Goal: Find specific page/section: Find specific page/section

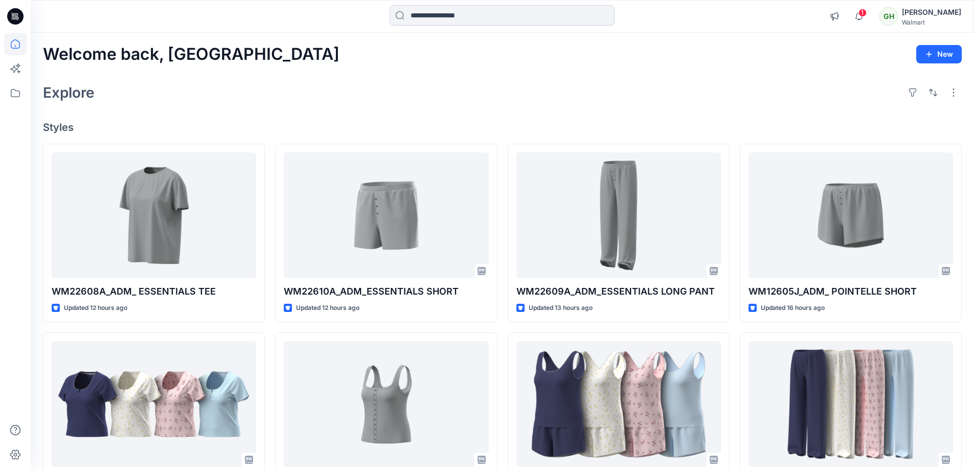
scroll to position [620, 0]
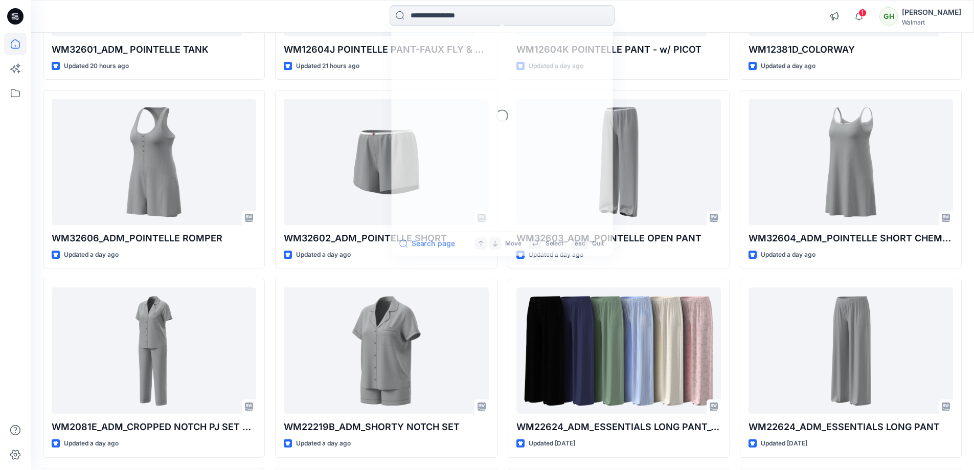
click at [420, 17] on input at bounding box center [502, 15] width 225 height 20
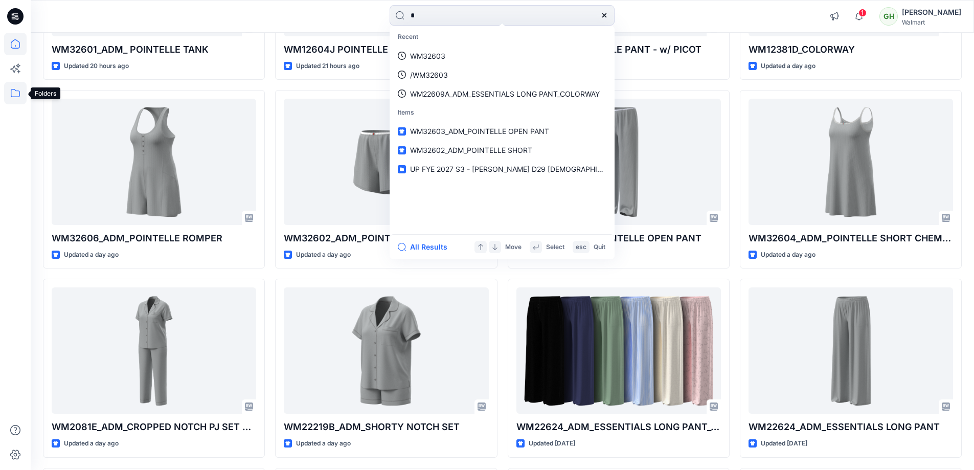
type input "*"
click at [6, 91] on icon at bounding box center [15, 93] width 22 height 22
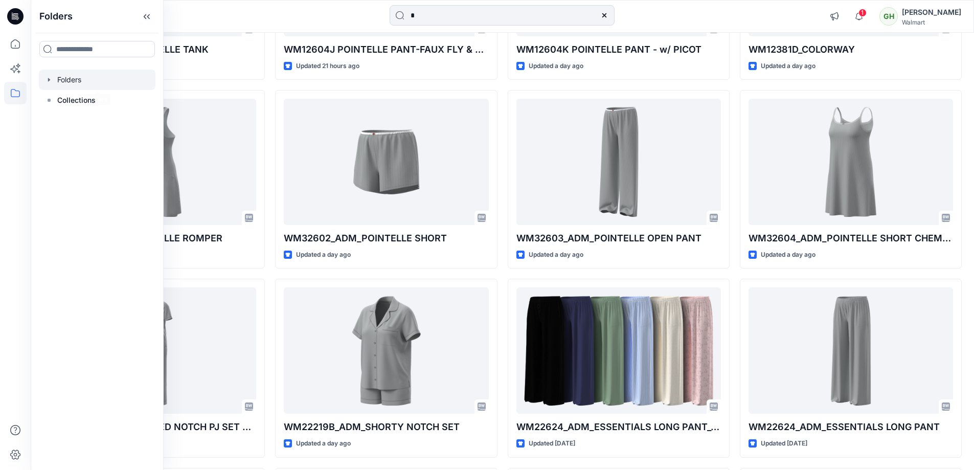
click at [63, 78] on div at bounding box center [97, 80] width 117 height 20
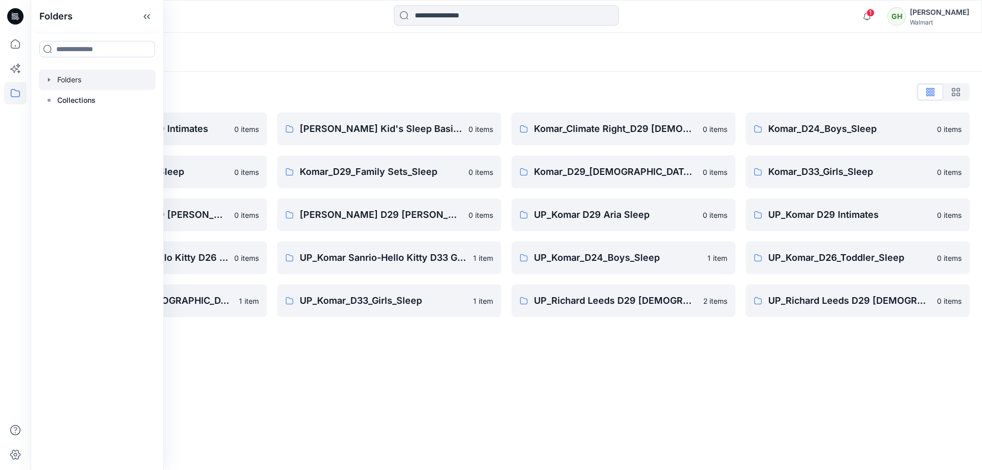
click at [392, 397] on div "Folders Folders List [PERSON_NAME] D29 Intimates 0 items Komar_D26_Toddler_Slee…" at bounding box center [506, 251] width 951 height 437
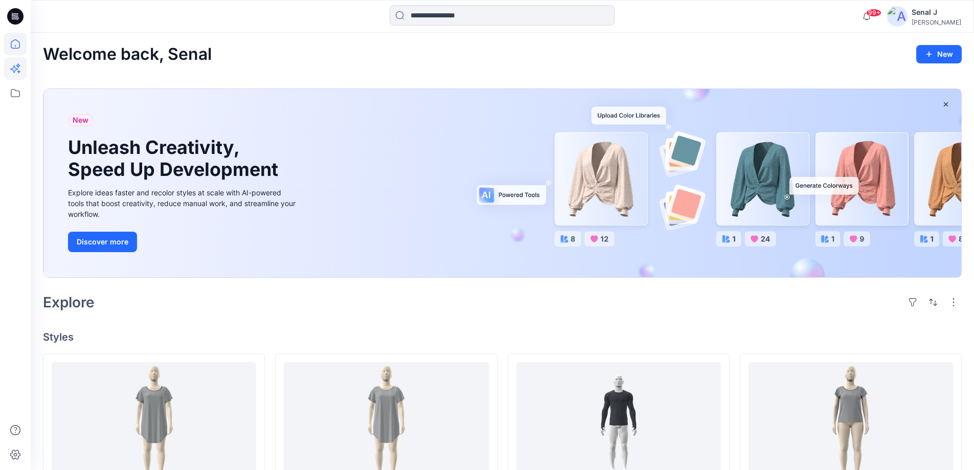
scroll to position [693, 0]
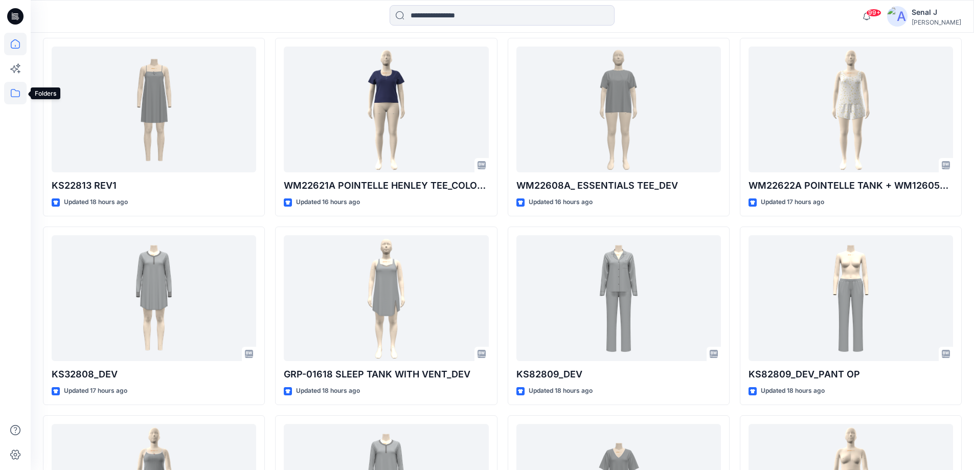
click at [13, 94] on icon at bounding box center [15, 93] width 22 height 22
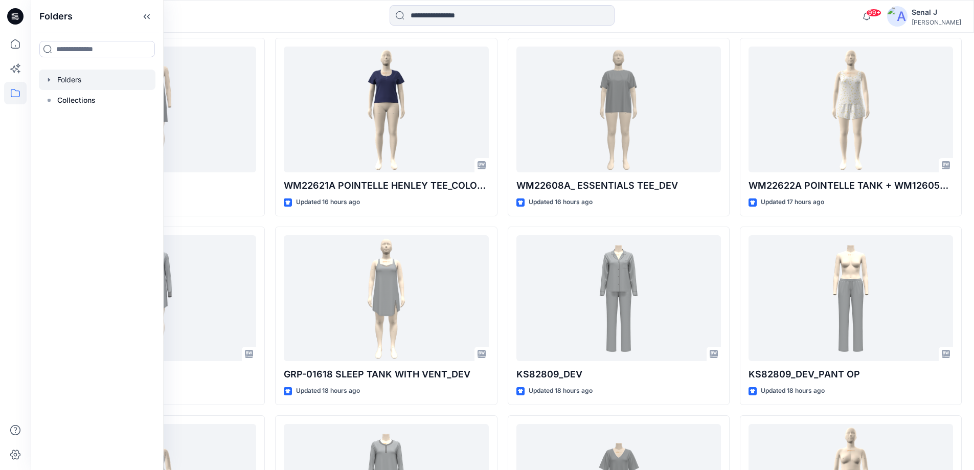
click at [73, 87] on div at bounding box center [97, 80] width 117 height 20
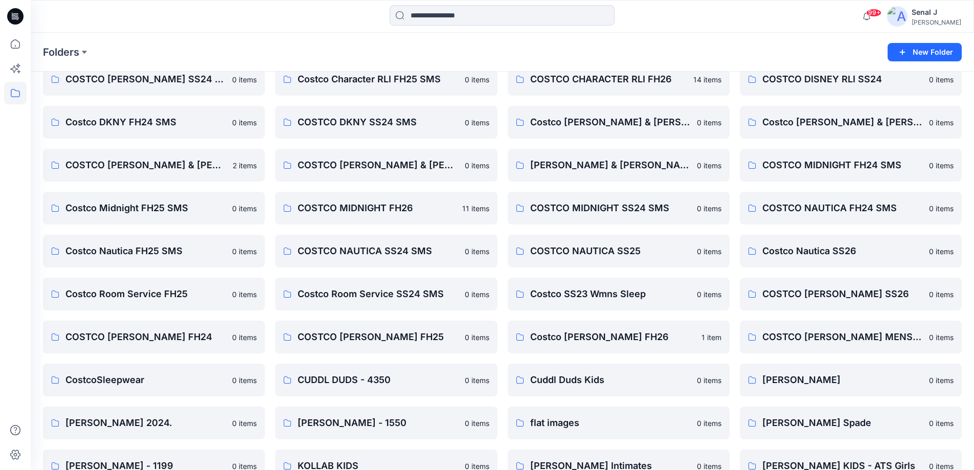
scroll to position [341, 0]
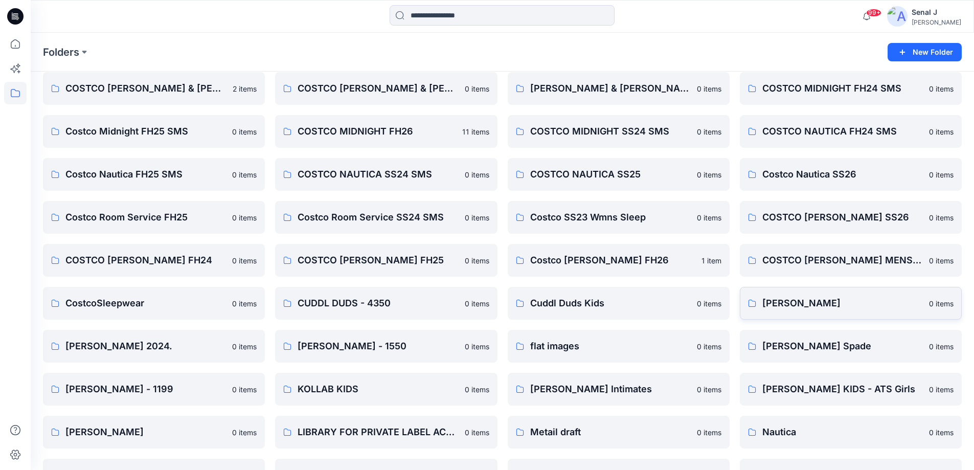
click at [804, 296] on p "DONNA KARAN" at bounding box center [842, 303] width 161 height 14
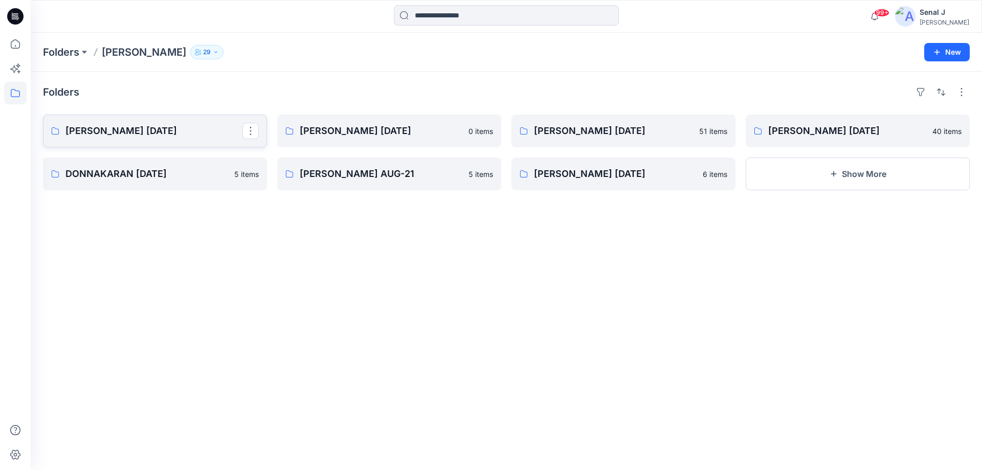
click at [89, 131] on p "DONNA KARAN Nov 25" at bounding box center [153, 131] width 177 height 14
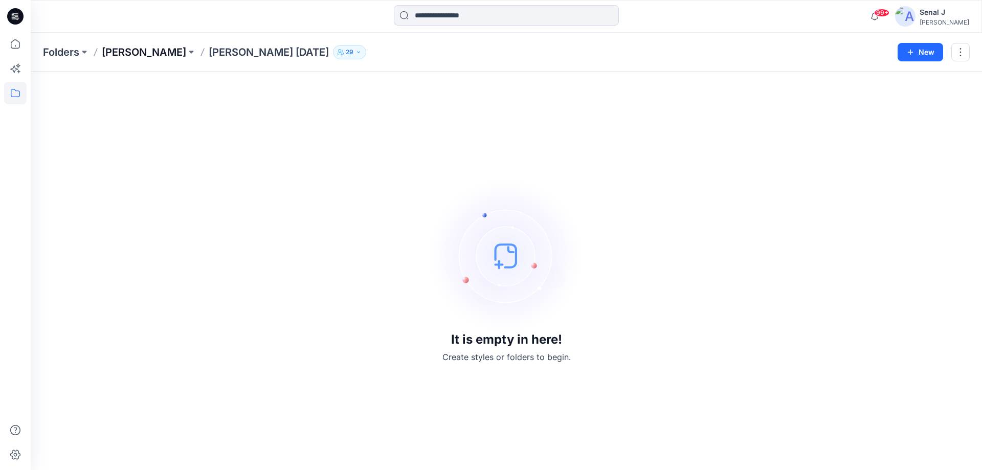
click at [150, 51] on p "DONNA KARAN" at bounding box center [144, 52] width 84 height 14
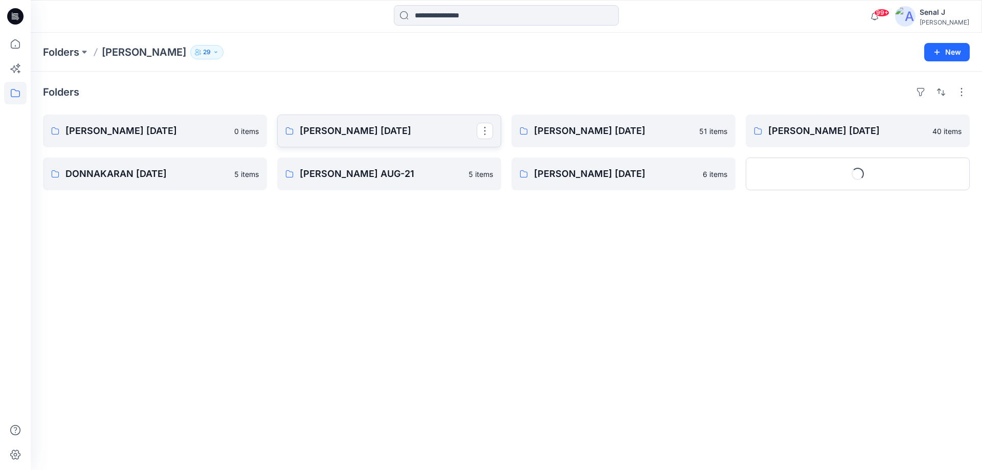
click at [362, 132] on p "DONNA KARAN FEB 22" at bounding box center [388, 131] width 177 height 14
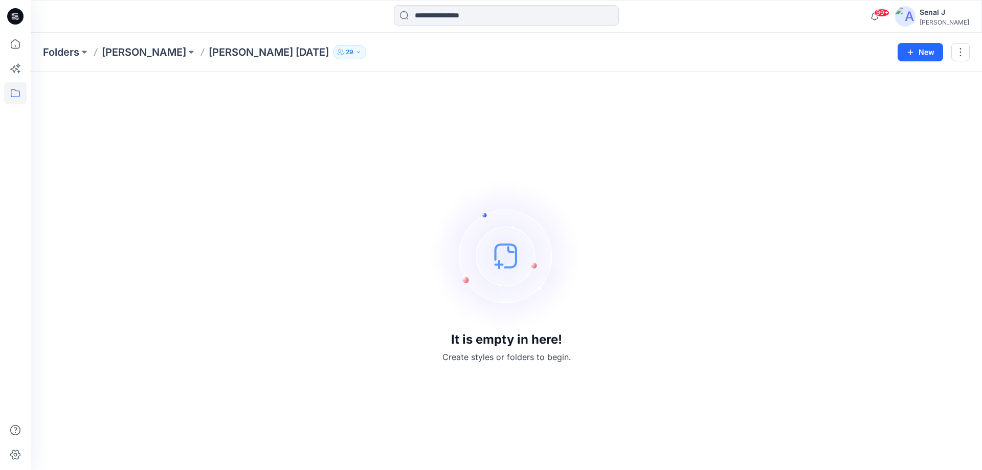
click at [134, 60] on div "Folders DONNA KARAN DONNA KARAN FEB 22 29 New" at bounding box center [506, 52] width 951 height 39
click at [136, 52] on p "DONNA KARAN" at bounding box center [144, 52] width 84 height 14
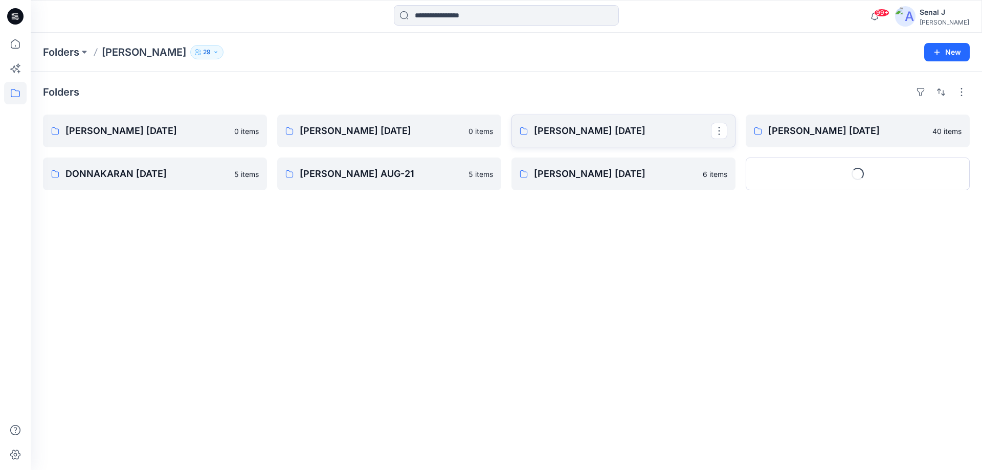
click at [578, 130] on p "DONNA KARAN MAY'22" at bounding box center [622, 131] width 177 height 14
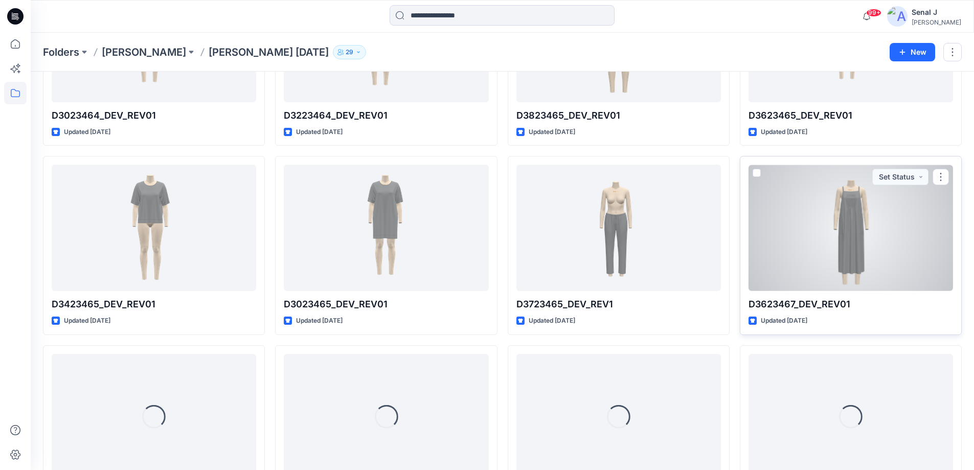
scroll to position [387, 0]
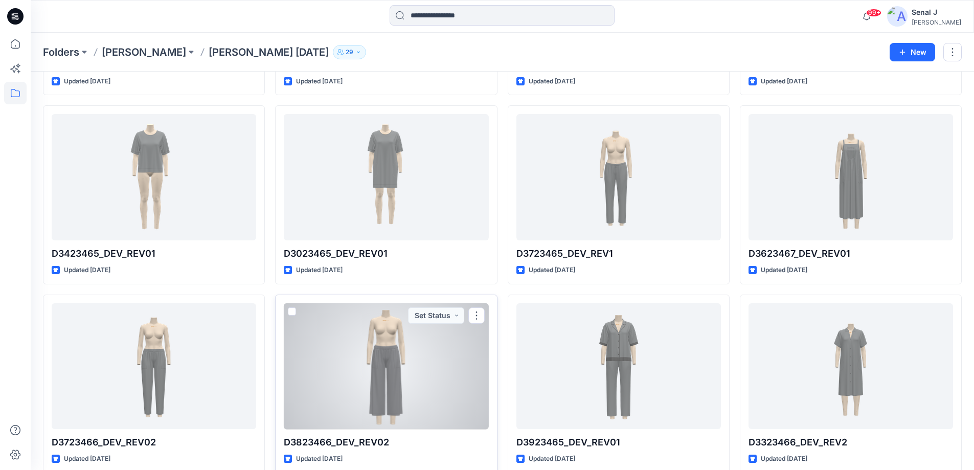
click at [419, 396] on div at bounding box center [386, 366] width 205 height 126
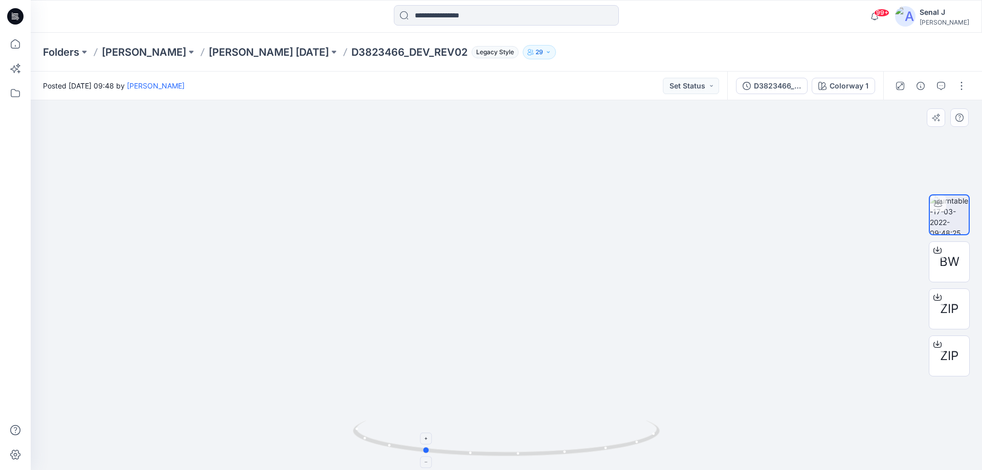
drag, startPoint x: 611, startPoint y: 450, endPoint x: 529, endPoint y: 449, distance: 82.8
click at [529, 449] on icon at bounding box center [507, 439] width 309 height 38
drag, startPoint x: 603, startPoint y: 446, endPoint x: 581, endPoint y: 445, distance: 21.5
click at [581, 445] on icon at bounding box center [507, 439] width 309 height 38
drag, startPoint x: 441, startPoint y: 451, endPoint x: 561, endPoint y: 444, distance: 120.3
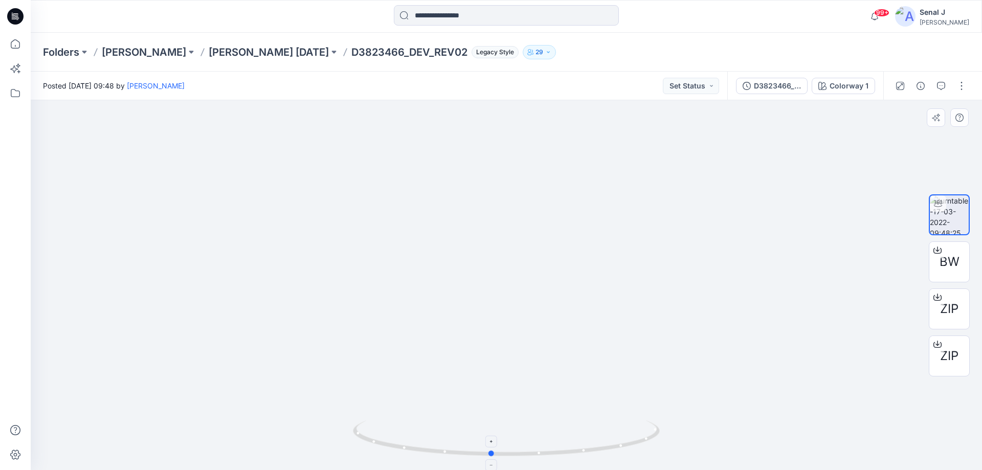
click at [561, 444] on icon at bounding box center [507, 439] width 309 height 38
drag, startPoint x: 569, startPoint y: 447, endPoint x: 517, endPoint y: 434, distance: 53.5
click at [517, 434] on icon at bounding box center [507, 439] width 309 height 38
drag, startPoint x: 415, startPoint y: 444, endPoint x: 497, endPoint y: 449, distance: 81.9
click at [499, 448] on icon at bounding box center [507, 439] width 309 height 38
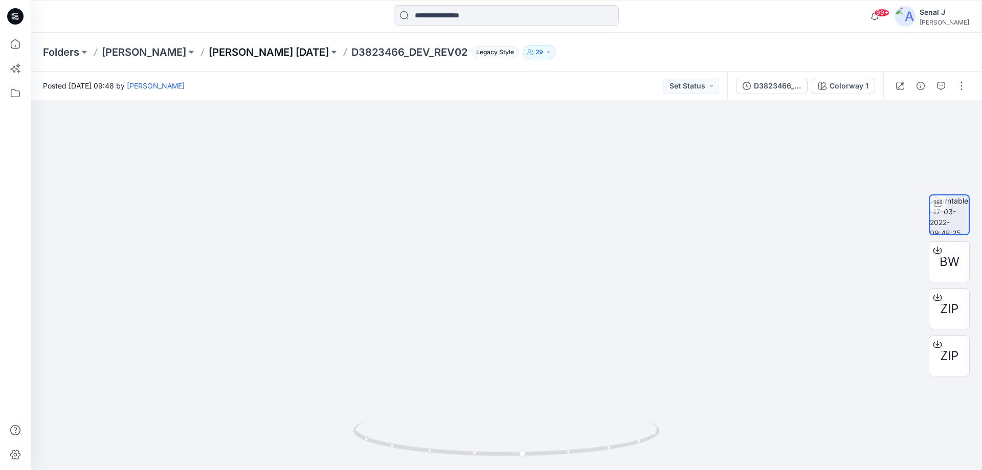
click at [283, 52] on p "DONNA KARAN MAY'22" at bounding box center [269, 52] width 120 height 14
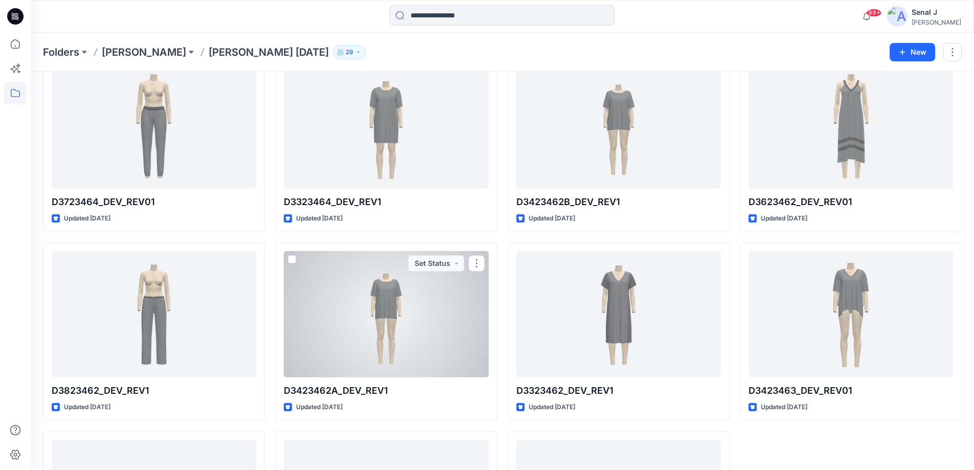
scroll to position [2100, 0]
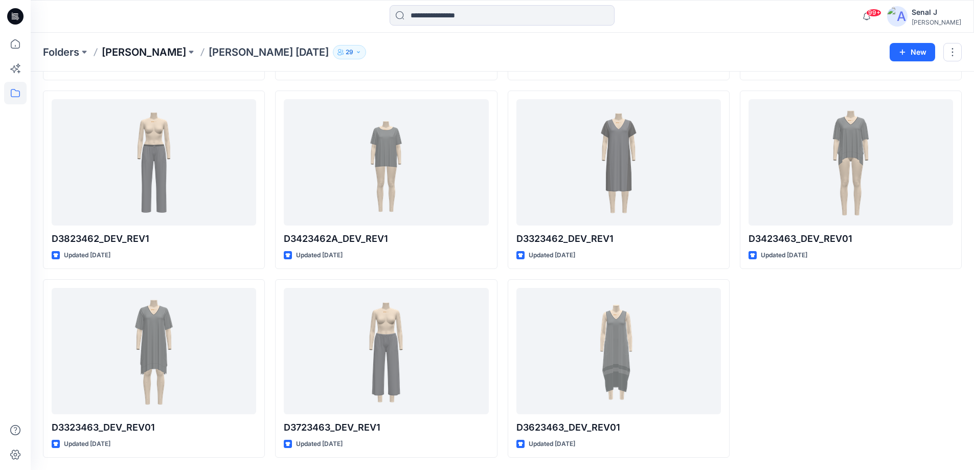
click at [154, 54] on p "DONNA KARAN" at bounding box center [144, 52] width 84 height 14
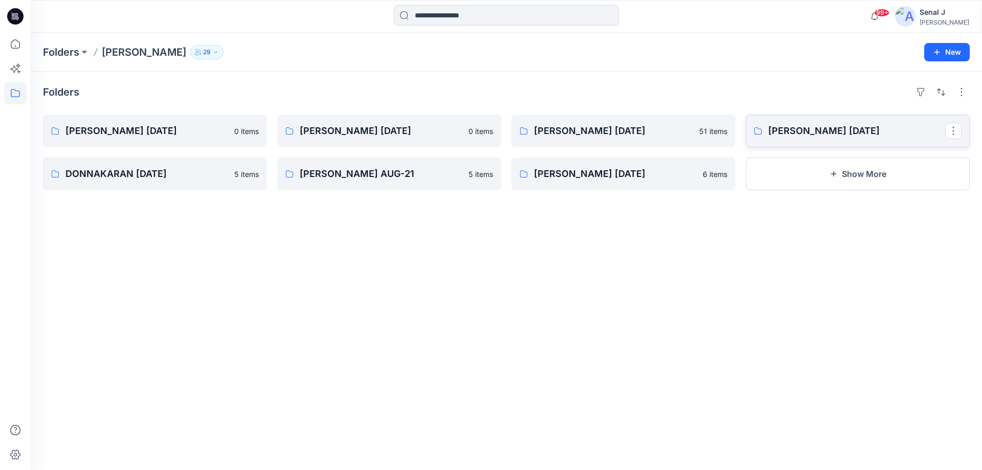
click at [779, 128] on p "DONNA KARAN NOV 21" at bounding box center [856, 131] width 177 height 14
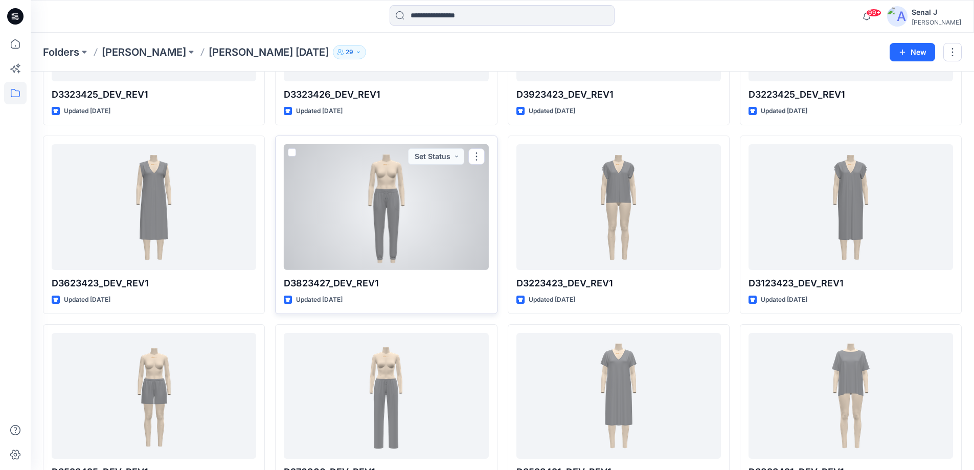
scroll to position [1534, 0]
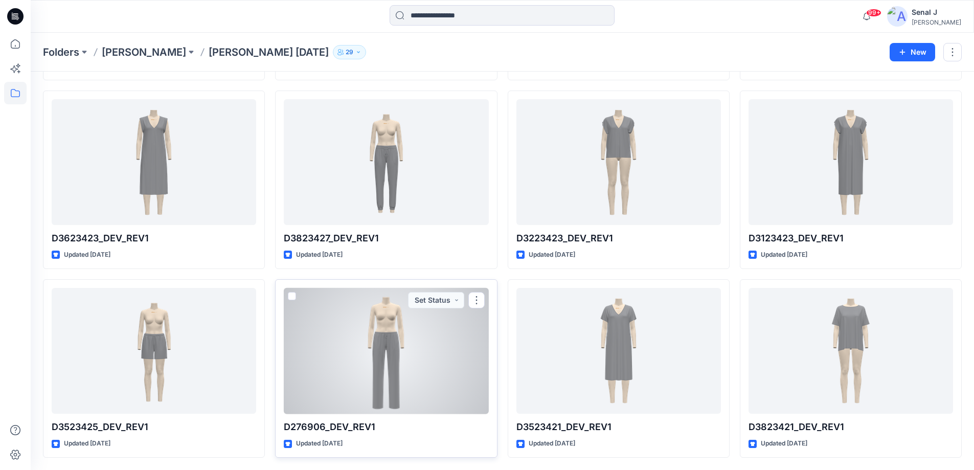
click at [388, 367] on div at bounding box center [386, 351] width 205 height 126
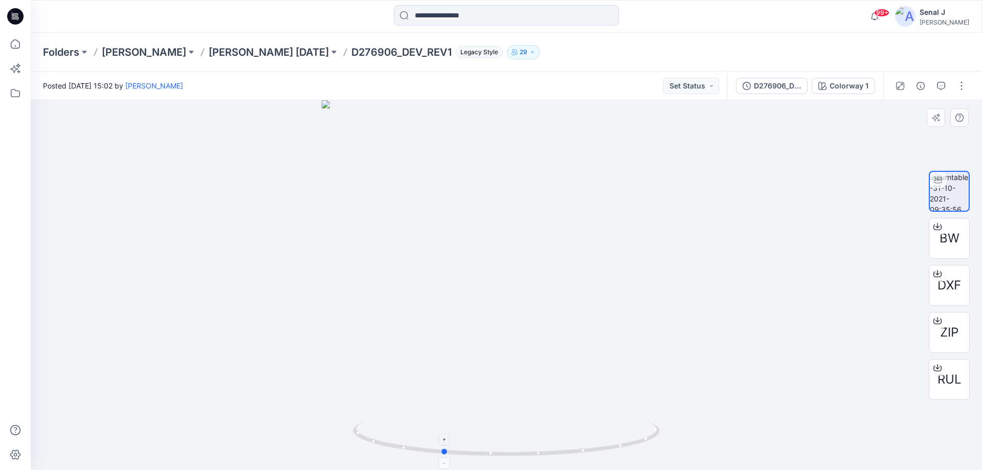
drag, startPoint x: 598, startPoint y: 444, endPoint x: 534, endPoint y: 430, distance: 65.3
click at [534, 430] on icon at bounding box center [507, 439] width 309 height 38
